Goal: Contribute content: Contribute content

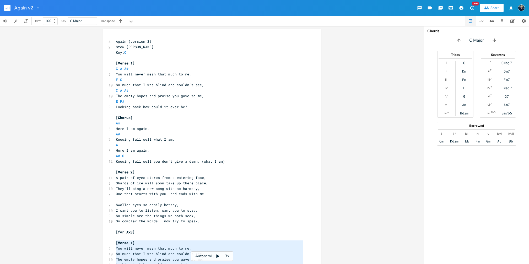
scroll to position [0, 2]
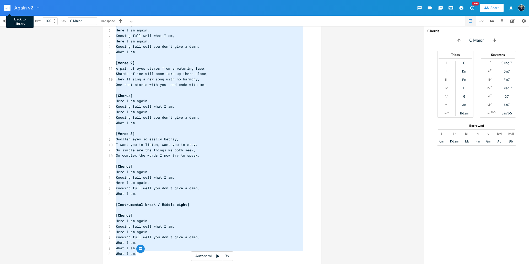
click at [8, 8] on icon "button" at bounding box center [8, 8] width 1 height 2
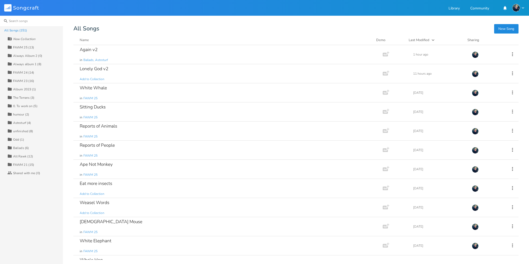
click at [25, 21] on input at bounding box center [31, 21] width 63 height 10
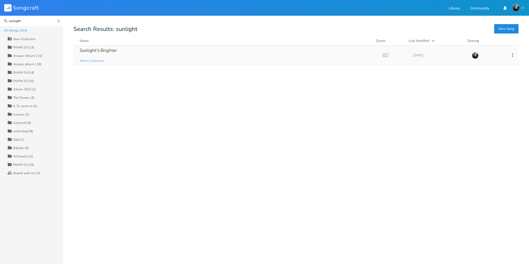
type input "sunlight"
click at [90, 50] on div "Sunlight's Brighter" at bounding box center [98, 50] width 37 height 4
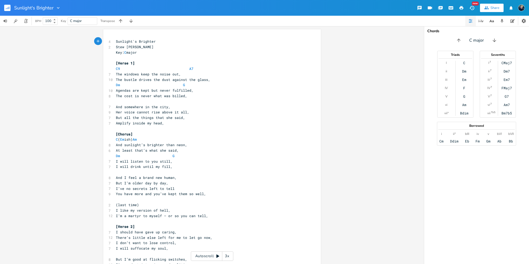
scroll to position [30, 0]
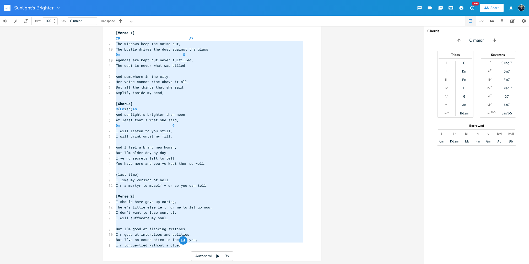
type textarea "[Lorem 6] I5 D8 Sit ametcon adip eli seddo eiu, Tem incidi utlabo etd magn aliq…"
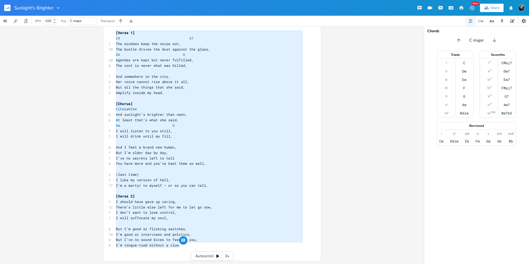
drag, startPoint x: 178, startPoint y: 244, endPoint x: 106, endPoint y: 33, distance: 223.1
click at [106, 33] on div "x 4 Sunlight's Brighter 2 Stew [PERSON_NAME] Key: C major ​ [Verse 1] C9 A7 7 T…" at bounding box center [211, 130] width 217 height 262
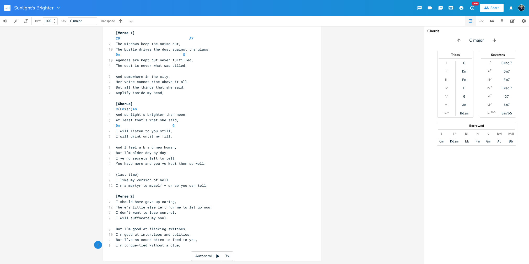
click at [184, 247] on pre "I’m tongue-tied without a clue," at bounding box center [209, 246] width 189 height 6
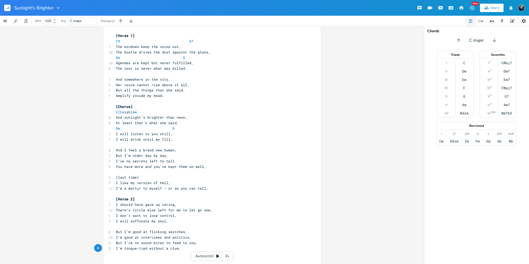
scroll to position [173, 0]
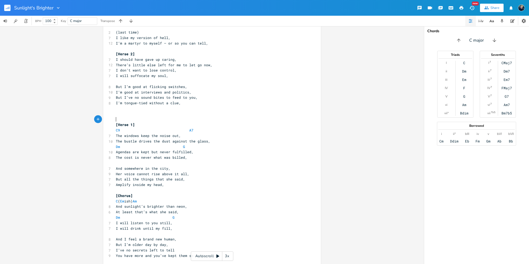
click at [125, 117] on pre "​" at bounding box center [209, 120] width 189 height 6
type textarea "strip"
type textarea "s"
type textarea "str"
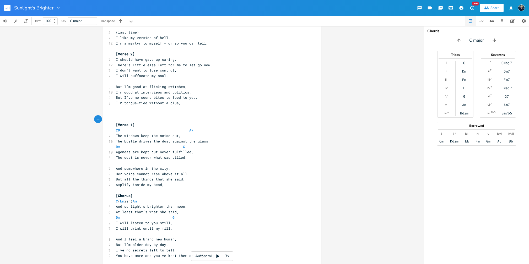
scroll to position [0, 1]
type textarea "lyrics only"
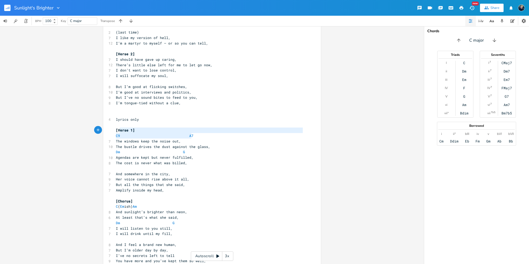
type textarea "C9 A7"
drag, startPoint x: 198, startPoint y: 134, endPoint x: 100, endPoint y: 134, distance: 98.2
click at [100, 134] on div "C9 A7 x 4 Sunlight's Brighter 2 Stew [PERSON_NAME] Key: C major ​ [Verse 1] C9 …" at bounding box center [212, 145] width 424 height 238
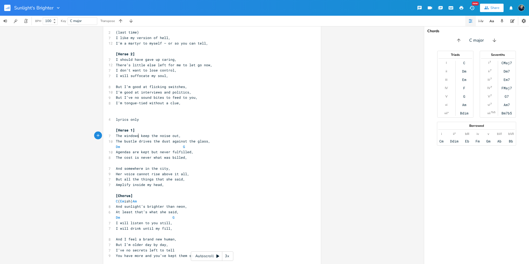
click at [136, 135] on span "The windows keep the noise out," at bounding box center [148, 135] width 65 height 5
type textarea "Dm G"
drag, startPoint x: 179, startPoint y: 149, endPoint x: 102, endPoint y: 147, distance: 77.0
click at [103, 147] on div "Dm G x 4 Sunlight's Brighter 2 Stew [PERSON_NAME] Key: C major ​ [Verse 1] C9 A…" at bounding box center [211, 113] width 217 height 513
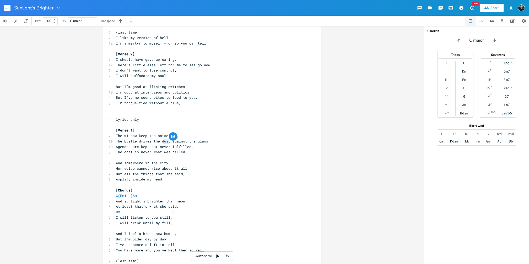
drag, startPoint x: 166, startPoint y: 141, endPoint x: 161, endPoint y: 142, distance: 5.0
click at [161, 142] on span "The bustle drives the dust against the glass," at bounding box center [163, 141] width 94 height 5
type textarea "irt"
click at [191, 156] on pre "​" at bounding box center [209, 158] width 189 height 6
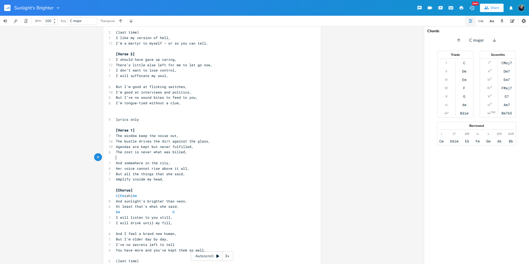
click at [174, 157] on pre "​" at bounding box center [209, 158] width 189 height 6
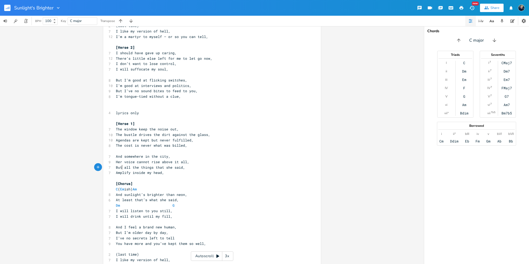
type textarea "But"
drag, startPoint x: 120, startPoint y: 166, endPoint x: 109, endPoint y: 166, distance: 11.0
click at [109, 166] on div "But x 4 Sunlight's Brighter 2 Stew [PERSON_NAME] Key: C major ​ [Verse 1] C9 A7…" at bounding box center [211, 103] width 217 height 507
type textarea "A"
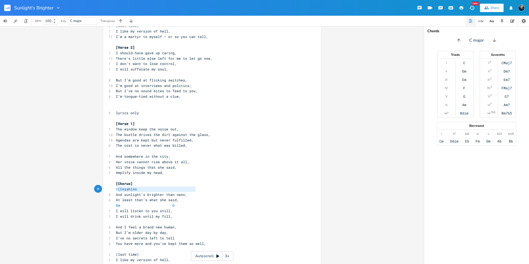
type textarea "C (Em ish) Am"
drag, startPoint x: 183, startPoint y: 187, endPoint x: 103, endPoint y: 189, distance: 79.6
click at [103, 189] on div "C (Em ish) Am x 4 Sunlight's Brighter 2 Stew [PERSON_NAME] Key: C major ​ [Vers…" at bounding box center [211, 103] width 217 height 507
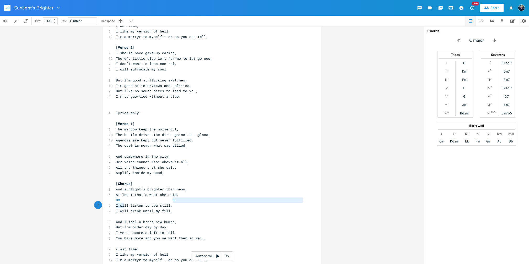
type textarea "I"
type textarea "Dm G"
drag, startPoint x: 181, startPoint y: 202, endPoint x: 105, endPoint y: 199, distance: 76.6
click at [105, 199] on div "Dm G x 4 Sunlight's Brighter 2 Stew [PERSON_NAME] Key: C major ​ [Verse 1] C9 A…" at bounding box center [211, 101] width 217 height 502
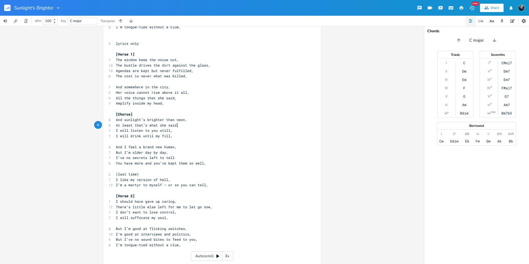
scroll to position [255, 0]
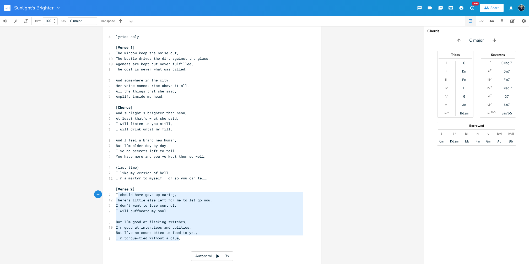
type textarea "[Verse 2] I should have gave up caring, There’s little else left for me to let …"
drag, startPoint x: 180, startPoint y: 238, endPoint x: 110, endPoint y: 188, distance: 85.6
click at [110, 188] on div "[Verse 2] I should have gave up caring, There’s little else left for me to let …" at bounding box center [211, 22] width 217 height 496
click at [216, 156] on pre "You have more and you’ve kept them so well," at bounding box center [209, 157] width 189 height 6
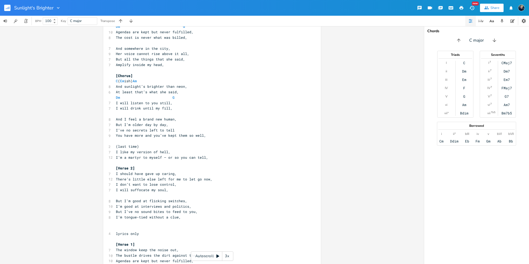
scroll to position [74, 0]
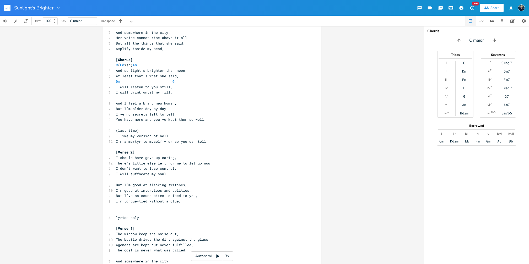
click at [130, 209] on pre "​" at bounding box center [209, 207] width 189 height 6
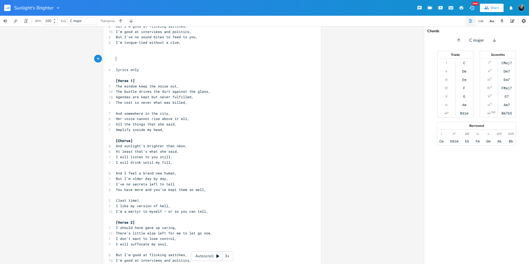
scroll to position [276, 0]
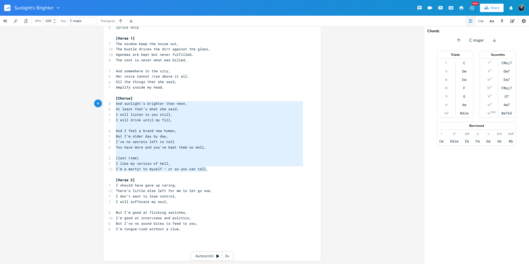
type textarea "[Chorus] And sunlight’s brighter than neon, At least that’s what she said, I wi…"
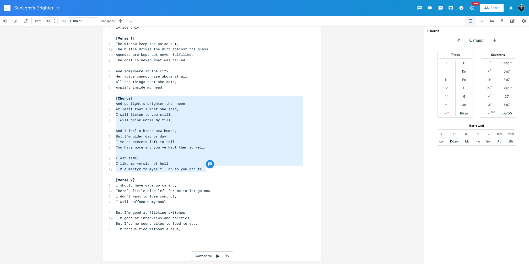
drag, startPoint x: 209, startPoint y: 170, endPoint x: 111, endPoint y: 98, distance: 121.3
click at [111, 98] on div "[Chorus] And sunlight’s brighter than neon, At least that’s what she said, I wi…" at bounding box center [211, 7] width 217 height 507
click at [183, 230] on pre "I’m tongue-tied without a clue," at bounding box center [209, 229] width 189 height 6
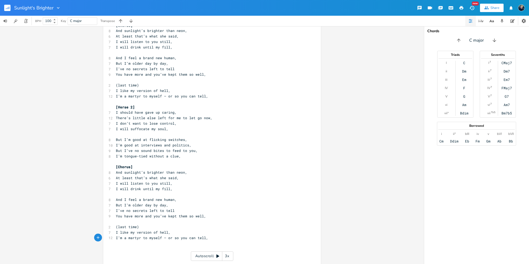
scroll to position [357, 0]
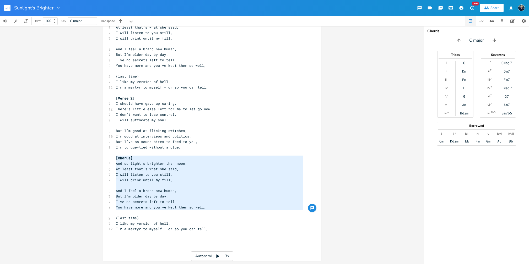
drag, startPoint x: 210, startPoint y: 210, endPoint x: 113, endPoint y: 158, distance: 110.3
type textarea "[Chorus] And sunlight’s brighter than neon, At least that’s what she said, I wi…"
click at [209, 209] on pre "You have more and you’ve kept them so well," at bounding box center [209, 208] width 189 height 6
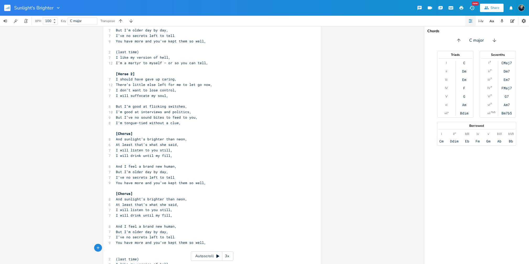
scroll to position [423, 0]
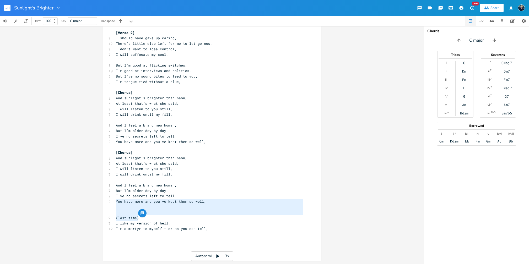
type textarea "I’ve no secrets left to tell You have more and you’ve kept them so well, (last …"
drag, startPoint x: 141, startPoint y: 217, endPoint x: 112, endPoint y: 198, distance: 35.0
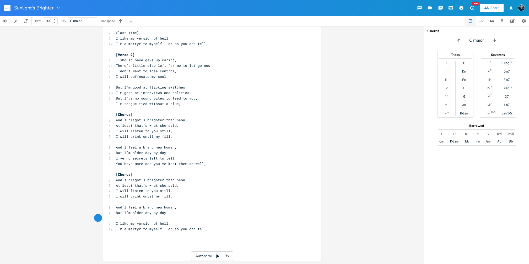
scroll to position [395, 0]
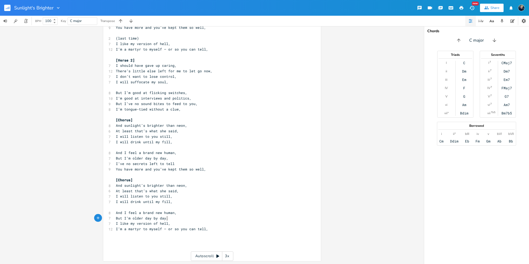
click at [202, 226] on pre "I’m a martyr to myself – or so you can tell," at bounding box center [209, 229] width 189 height 6
click at [204, 230] on pre "I’m a martyr to myself – or so you can tell," at bounding box center [209, 229] width 189 height 6
type textarea "."
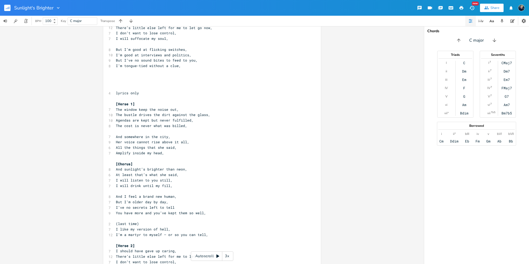
scroll to position [216, 0]
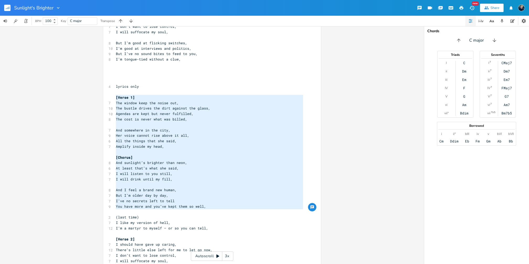
drag, startPoint x: 113, startPoint y: 97, endPoint x: 152, endPoint y: 213, distance: 122.9
click at [152, 213] on div "4 Sunlight's Brighter 2 Stew [PERSON_NAME] Key: C major ​ [Verse 1] C9 A7 7 The…" at bounding box center [209, 127] width 189 height 610
type textarea "[Verse 1] The window keep the noise out, The bustle drives the dirt against the…"
click at [145, 105] on span "The window keep the noise out," at bounding box center [147, 103] width 63 height 5
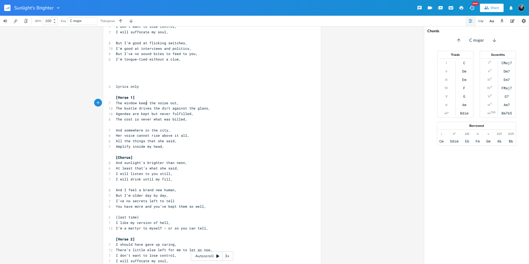
type textarea "s"
click at [188, 156] on pre "[Chorus]" at bounding box center [209, 158] width 189 height 6
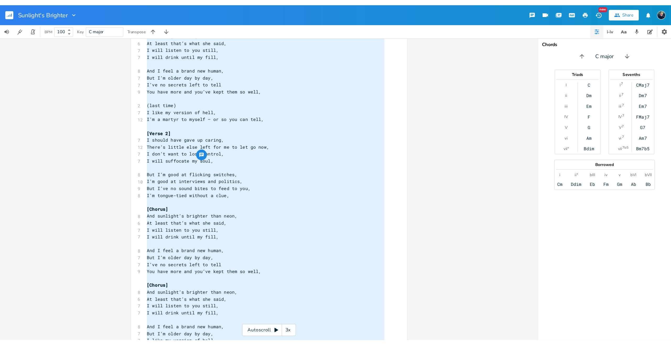
scroll to position [0, 0]
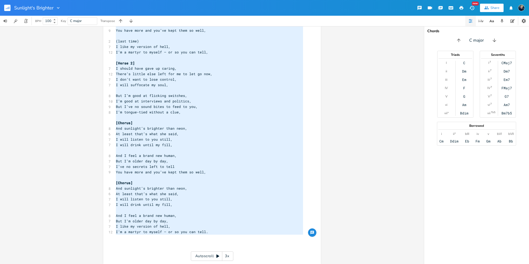
drag, startPoint x: 114, startPoint y: 97, endPoint x: 208, endPoint y: 235, distance: 167.2
type textarea "[Lorem 6] Ips dolors ametc adi elits doe, Tem incidi utlabo etd magn aliquae ad…"
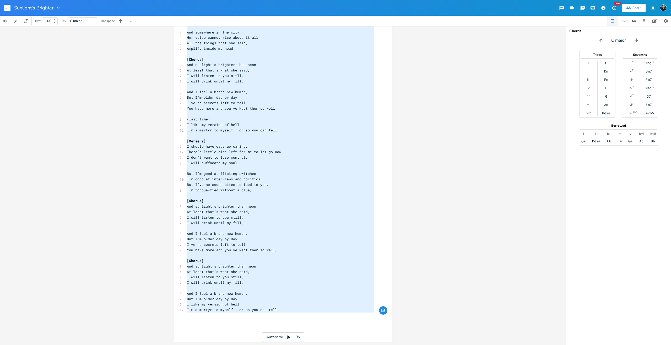
scroll to position [314, 0]
